Goal: Find specific page/section: Find specific page/section

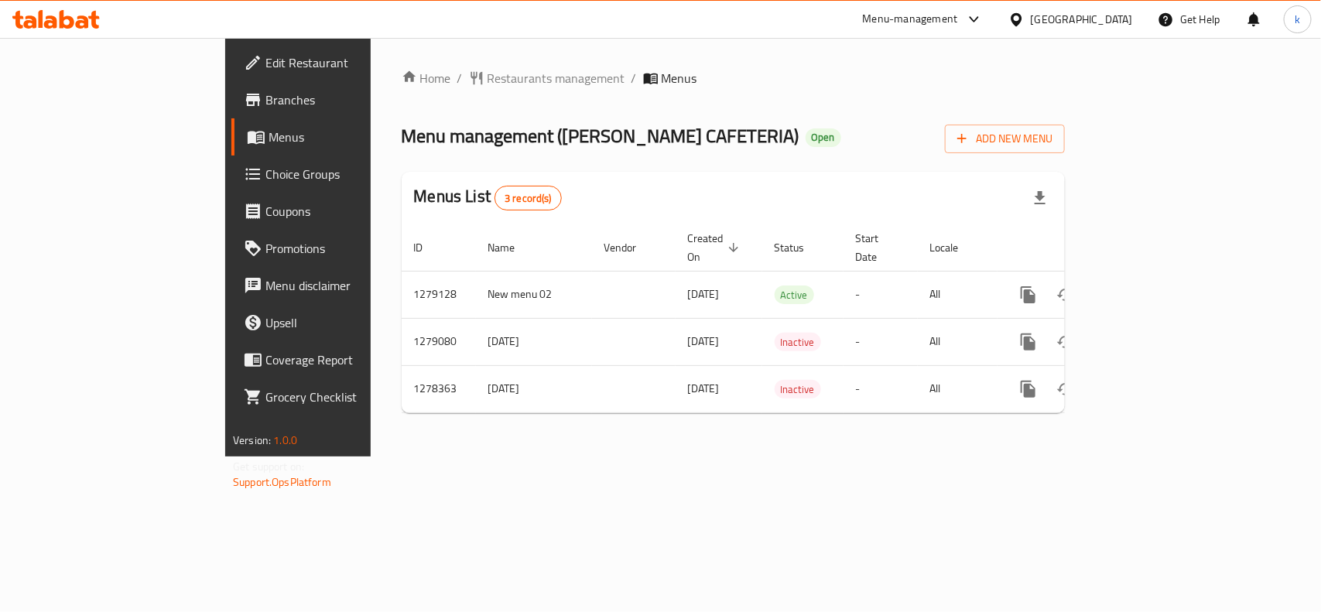
click at [1125, 24] on div "[GEOGRAPHIC_DATA]" at bounding box center [1082, 19] width 102 height 17
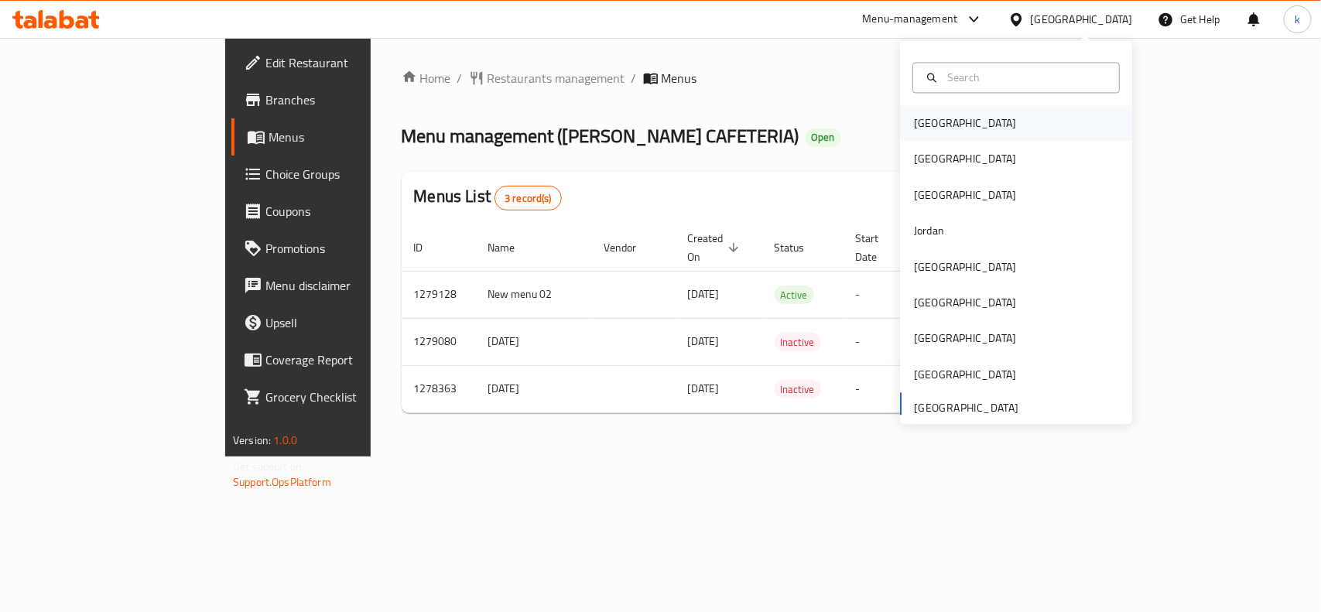
click at [950, 132] on div "[GEOGRAPHIC_DATA]" at bounding box center [1016, 124] width 232 height 36
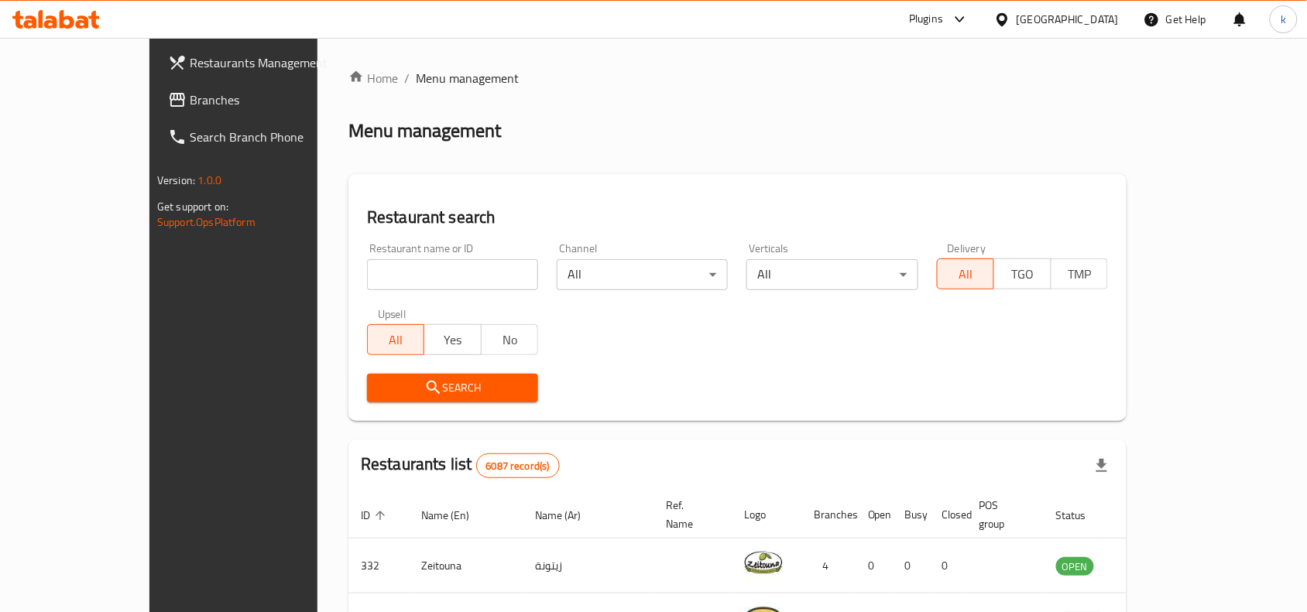
click at [1095, 16] on div "[GEOGRAPHIC_DATA]" at bounding box center [1067, 19] width 102 height 17
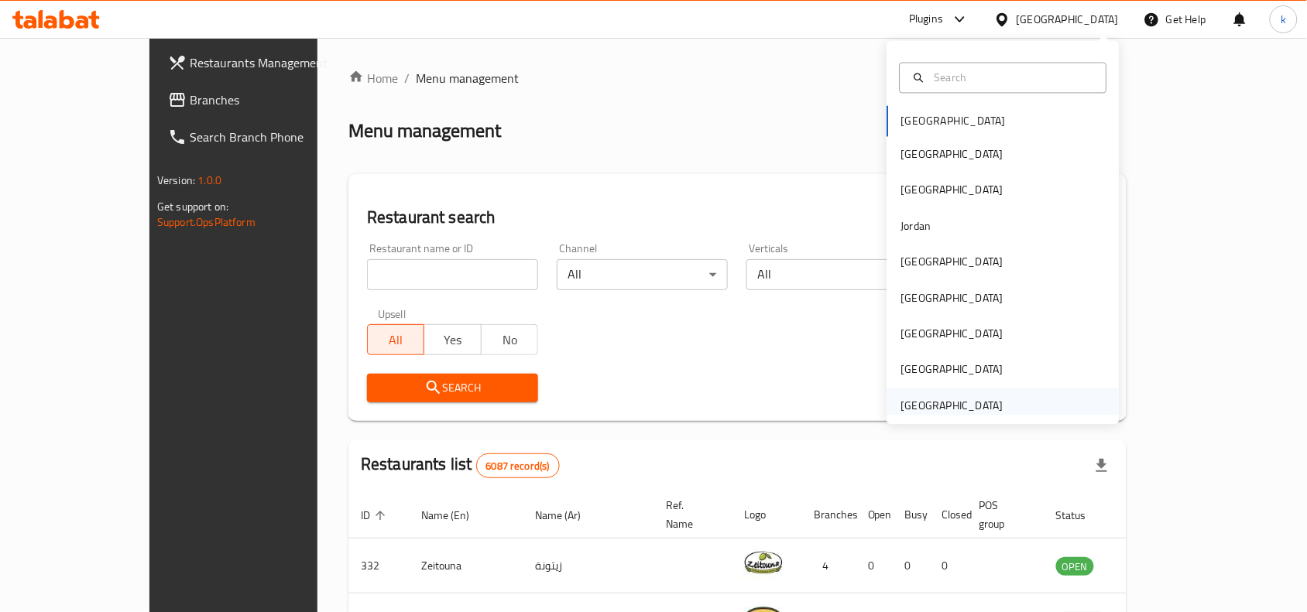
click at [934, 397] on div "[GEOGRAPHIC_DATA]" at bounding box center [952, 405] width 102 height 17
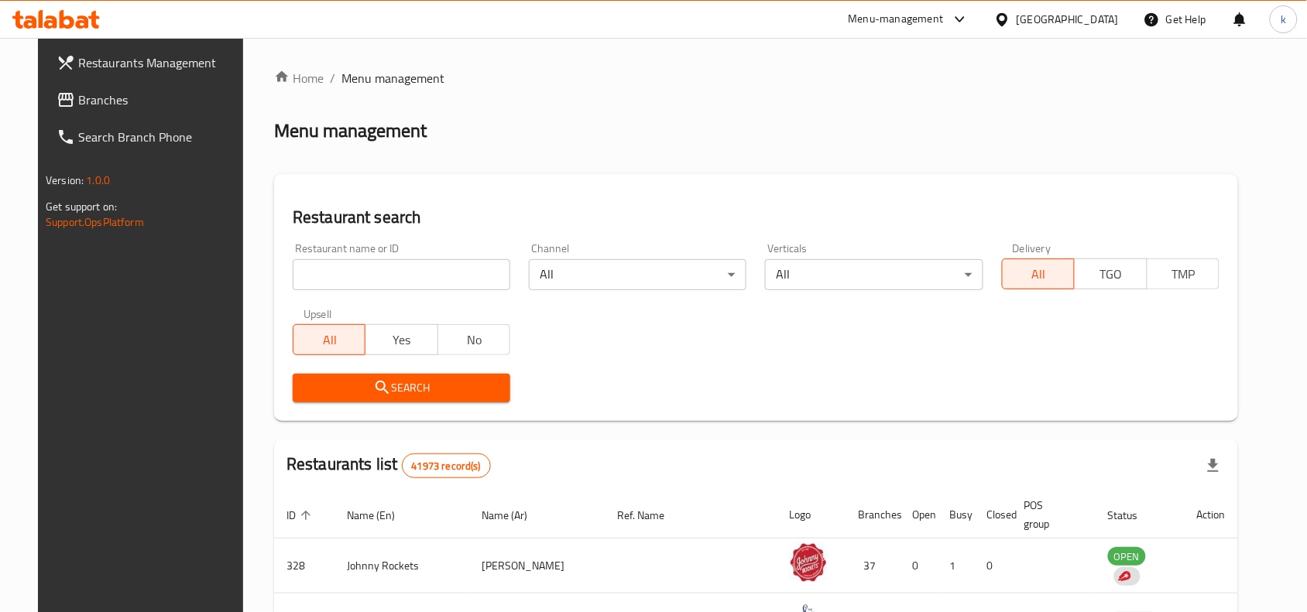
click at [78, 98] on span "Branches" at bounding box center [161, 100] width 166 height 19
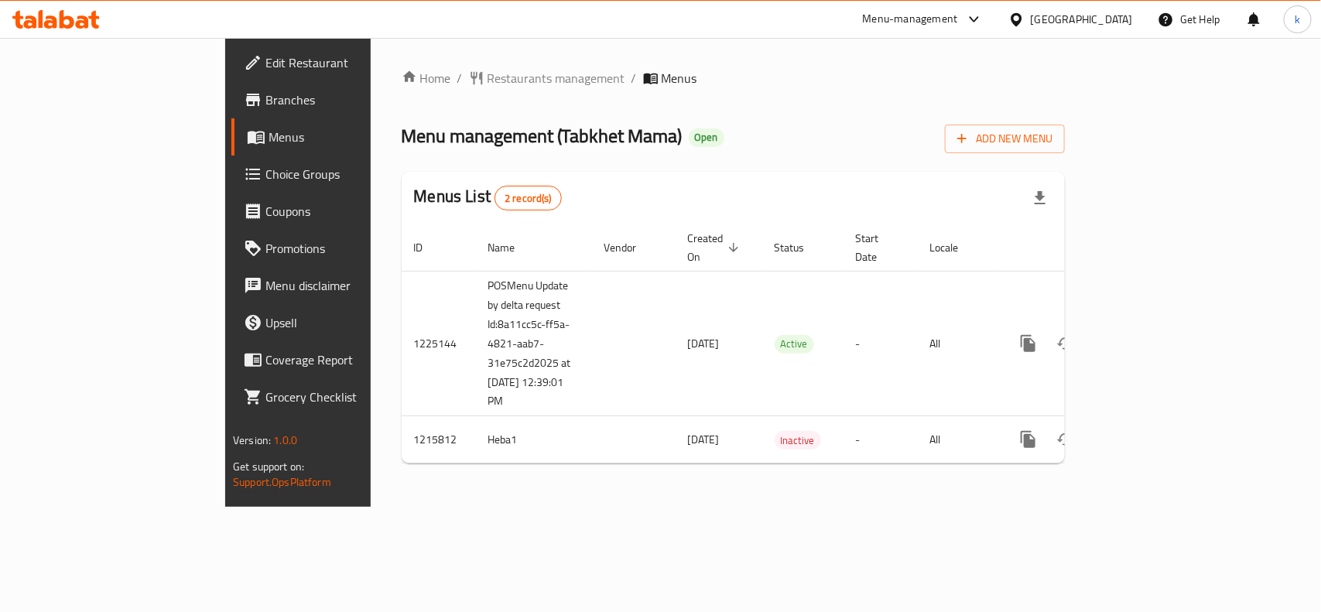
drag, startPoint x: 325, startPoint y: 532, endPoint x: 431, endPoint y: 526, distance: 106.2
click at [371, 507] on div "Home / Restaurants management / Menus Menu management ( Tabkhet Mama ) Open Add…" at bounding box center [733, 272] width 725 height 469
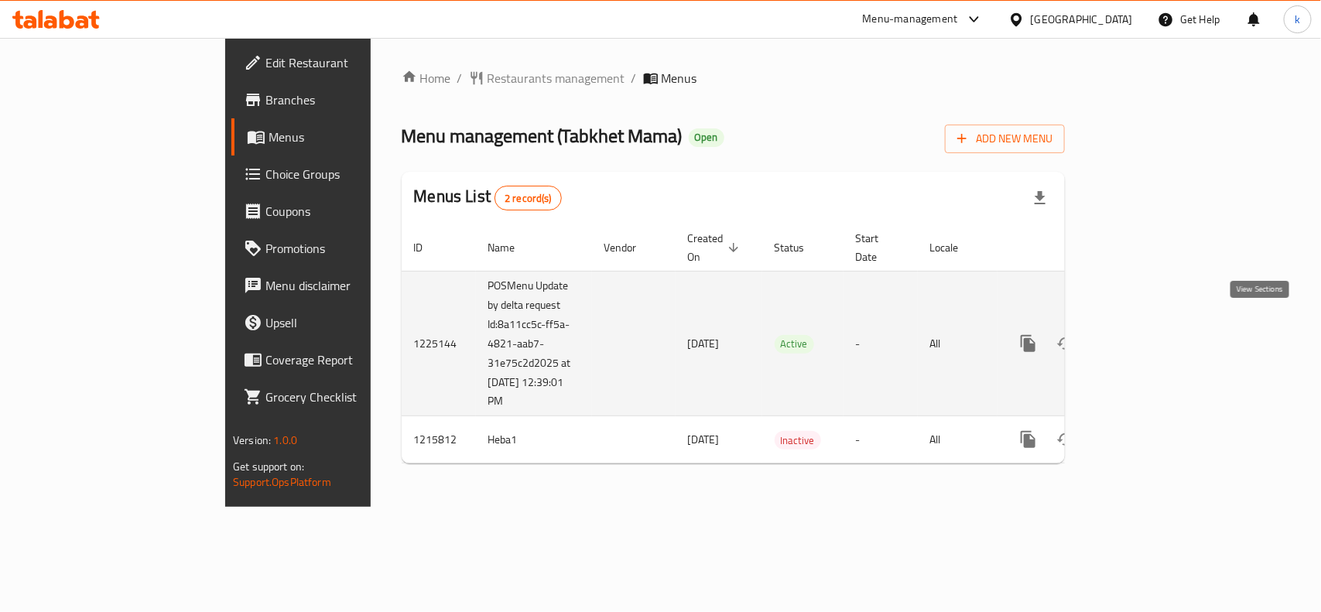
click at [1150, 334] on icon "enhanced table" at bounding box center [1140, 343] width 19 height 19
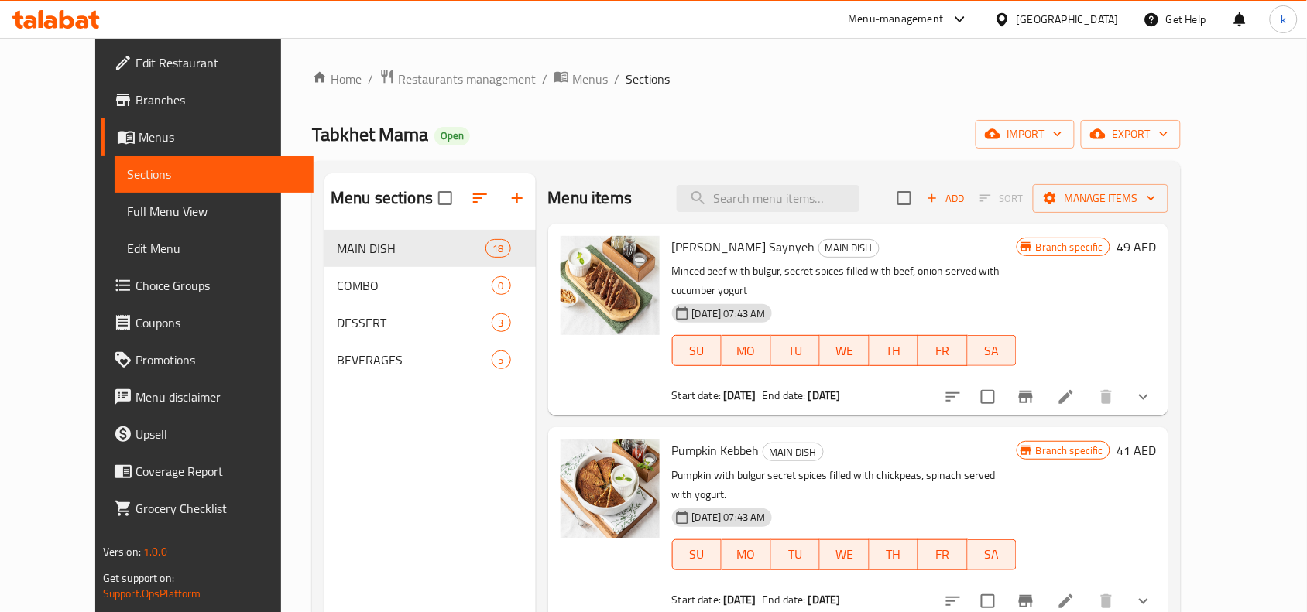
click at [135, 60] on span "Edit Restaurant" at bounding box center [218, 62] width 166 height 19
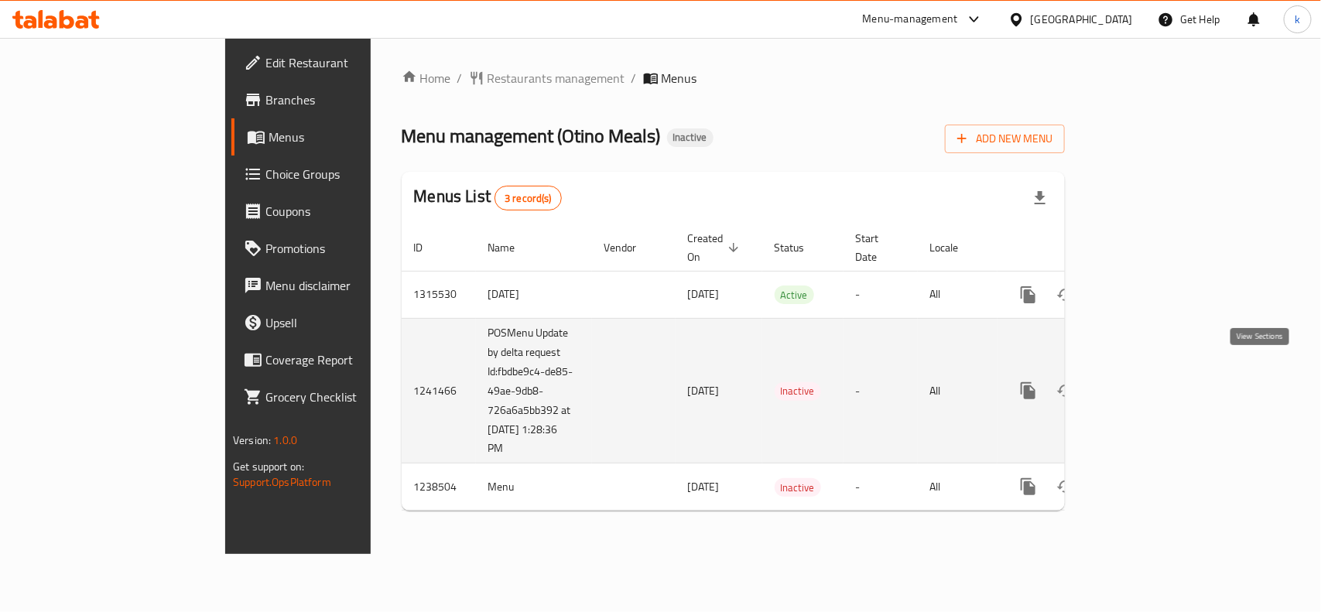
click at [1147, 384] on icon "enhanced table" at bounding box center [1140, 391] width 14 height 14
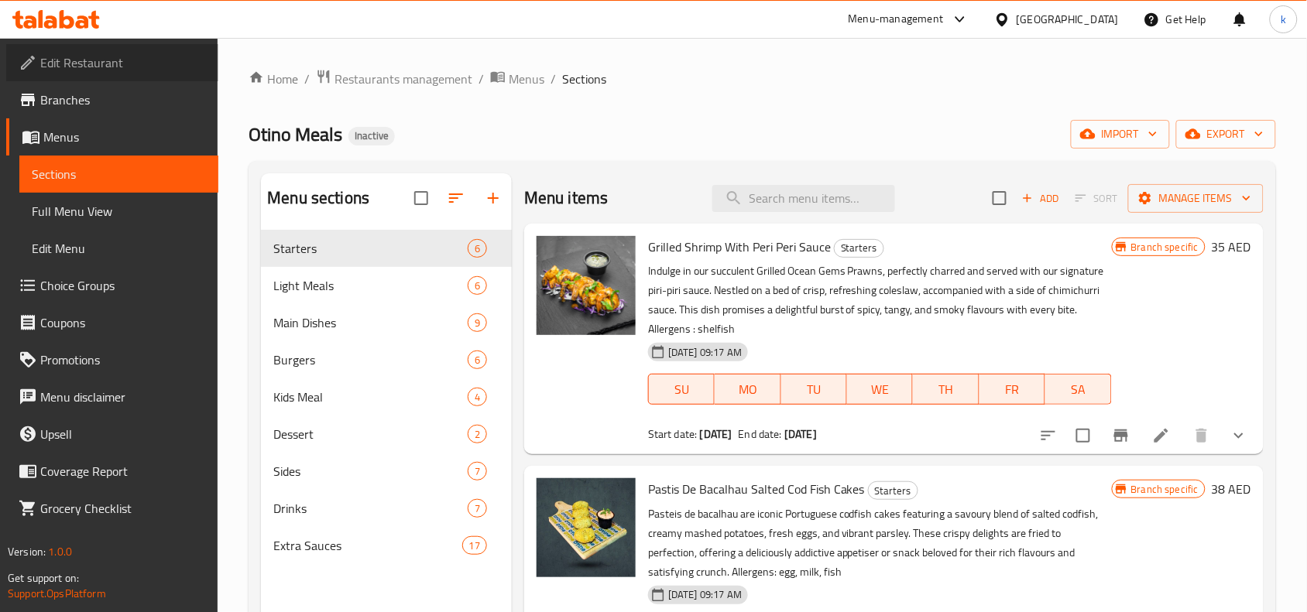
click at [74, 62] on span "Edit Restaurant" at bounding box center [123, 62] width 166 height 19
